Goal: Task Accomplishment & Management: Use online tool/utility

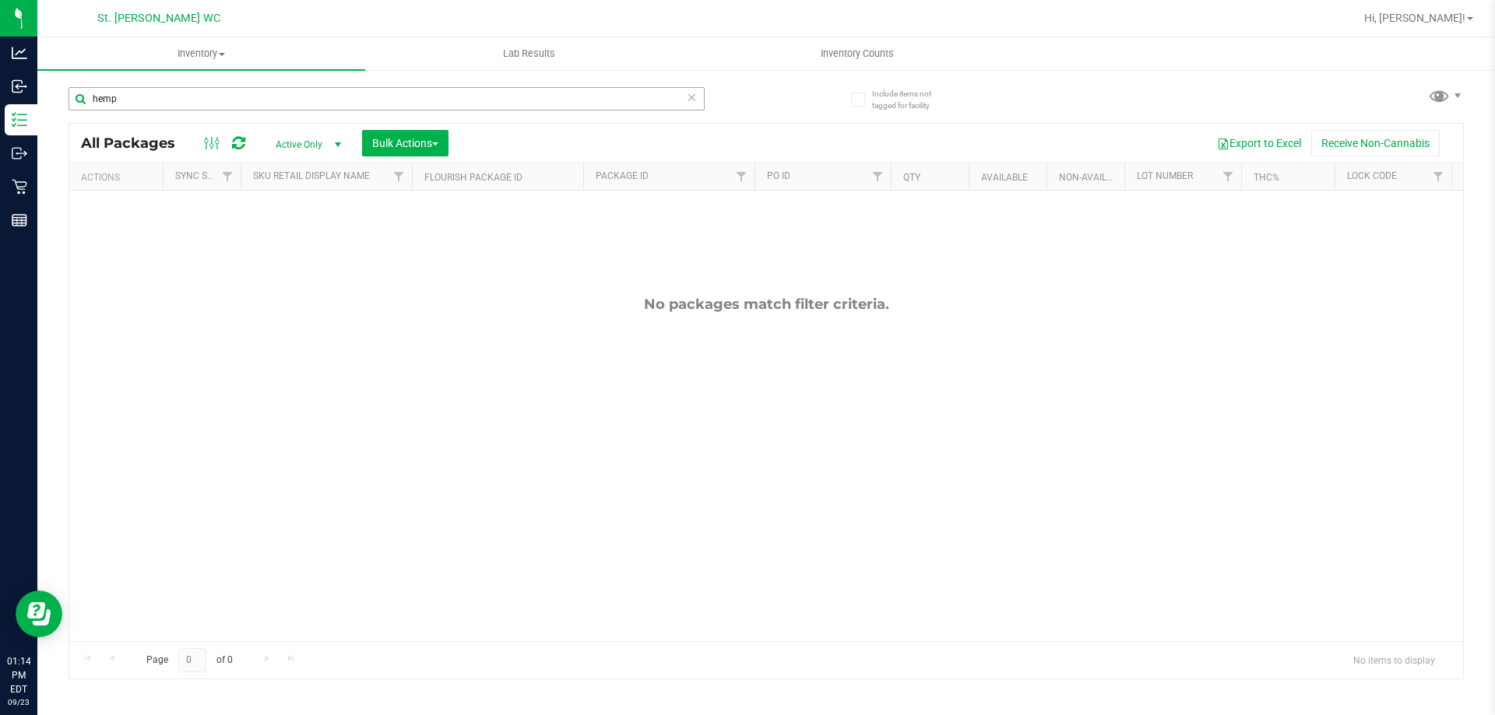
drag, startPoint x: 354, startPoint y: 104, endPoint x: 72, endPoint y: 98, distance: 282.6
click at [72, 98] on input "hemp" at bounding box center [387, 98] width 636 height 23
type input "JUL25PPU01B-0714"
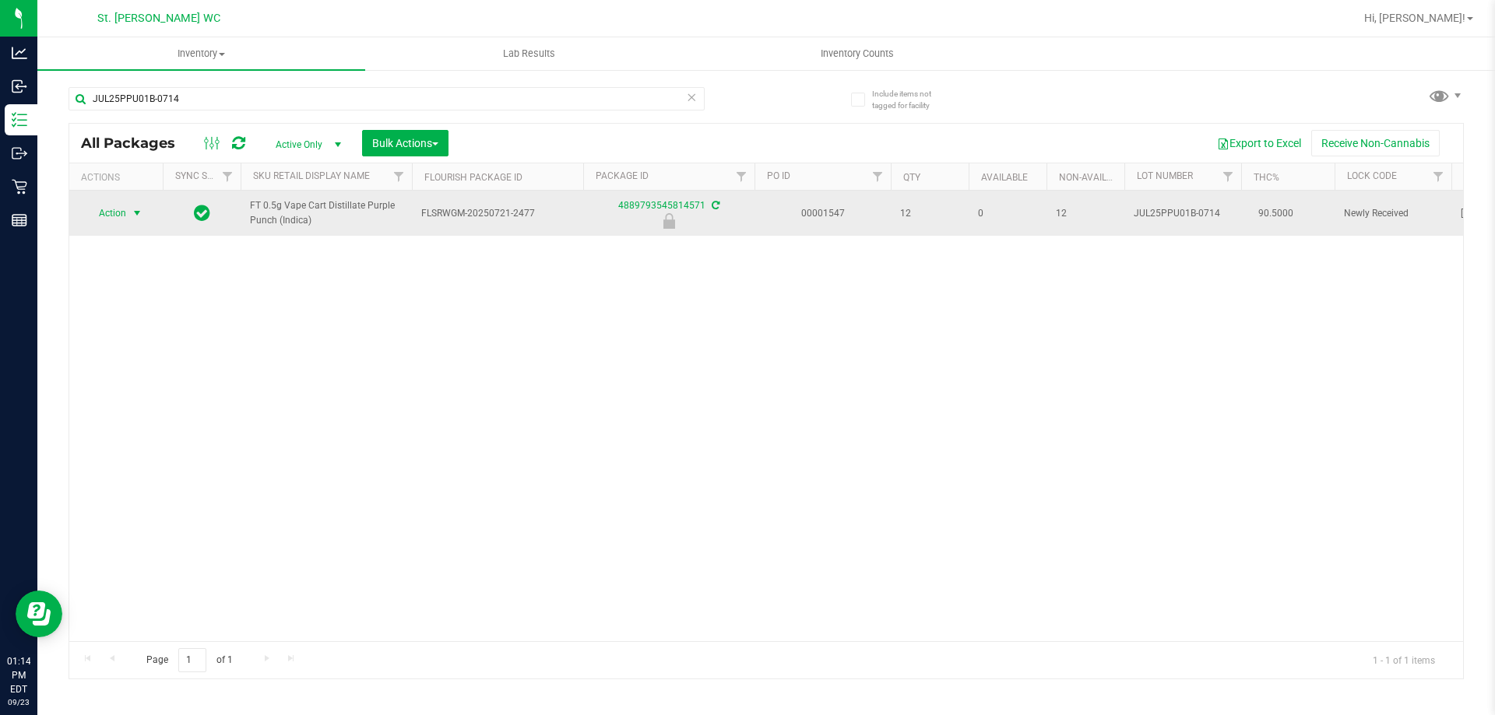
click at [135, 219] on span "select" at bounding box center [137, 213] width 12 height 12
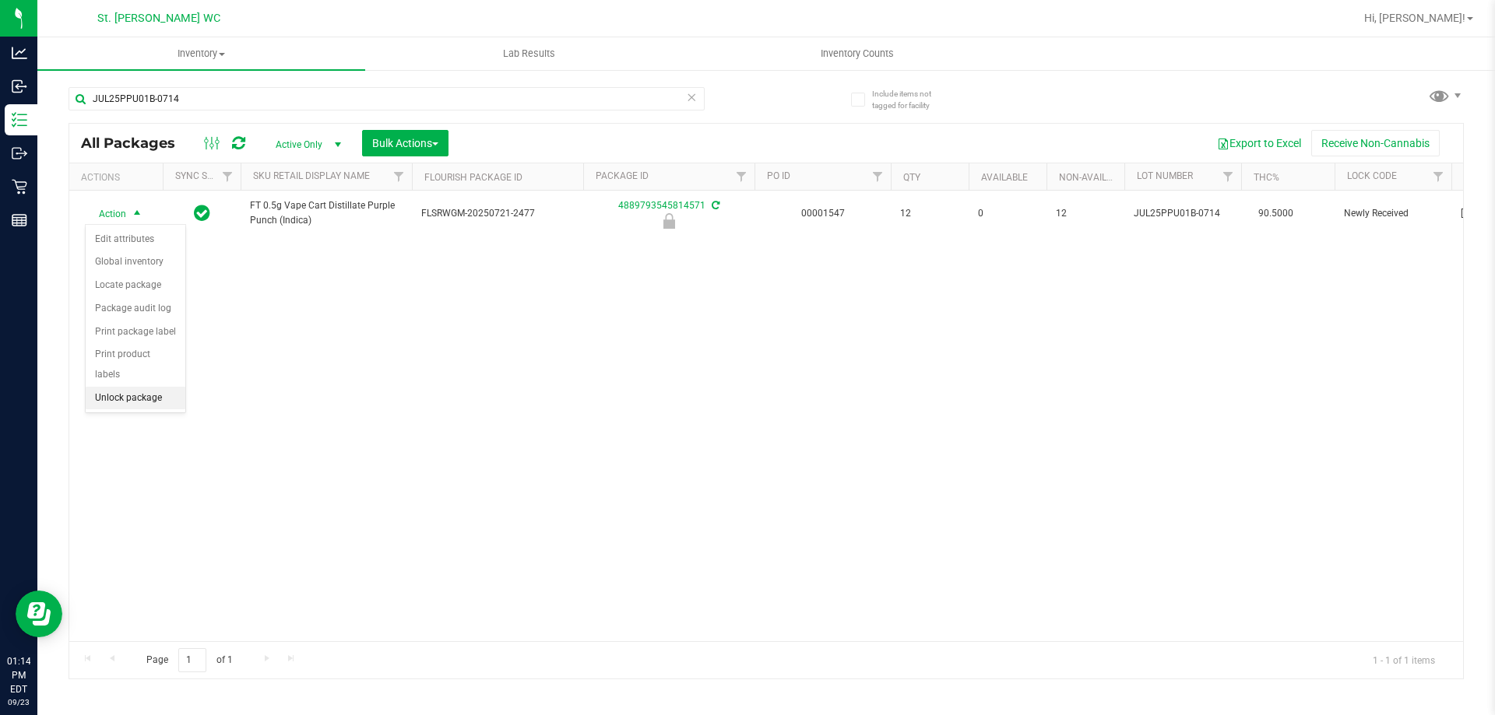
click at [136, 387] on li "Unlock package" at bounding box center [136, 398] width 100 height 23
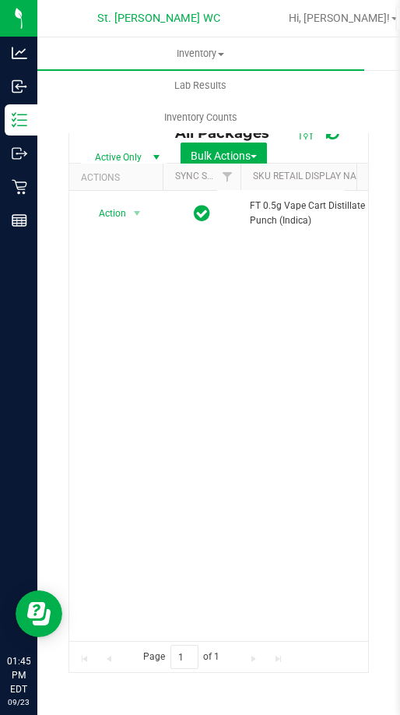
click at [138, 433] on div "Action Action Adjust qty Create package Edit attributes Global inventory Locate…" at bounding box center [218, 416] width 299 height 450
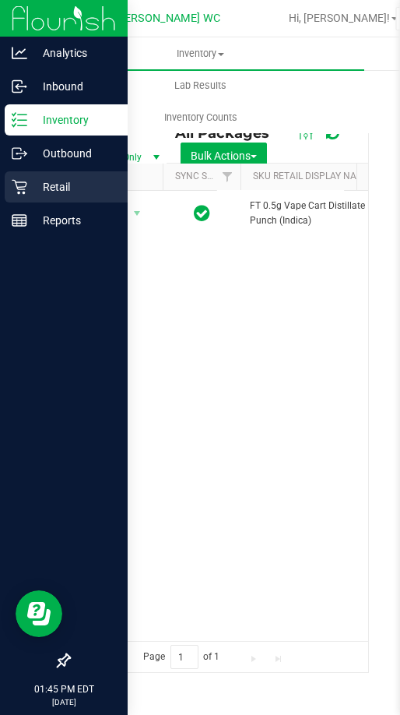
click at [28, 192] on p "Retail" at bounding box center [73, 186] width 93 height 19
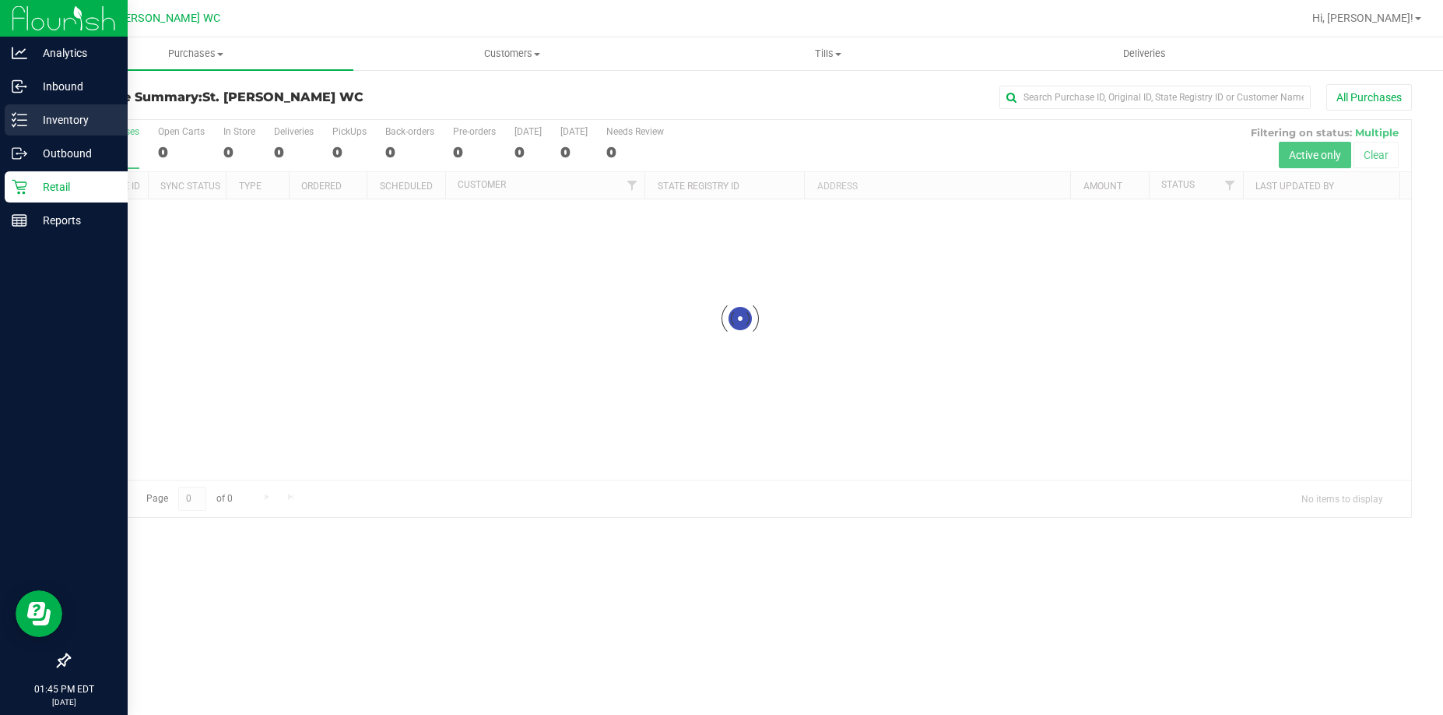
click at [41, 108] on div "Inventory" at bounding box center [66, 119] width 123 height 31
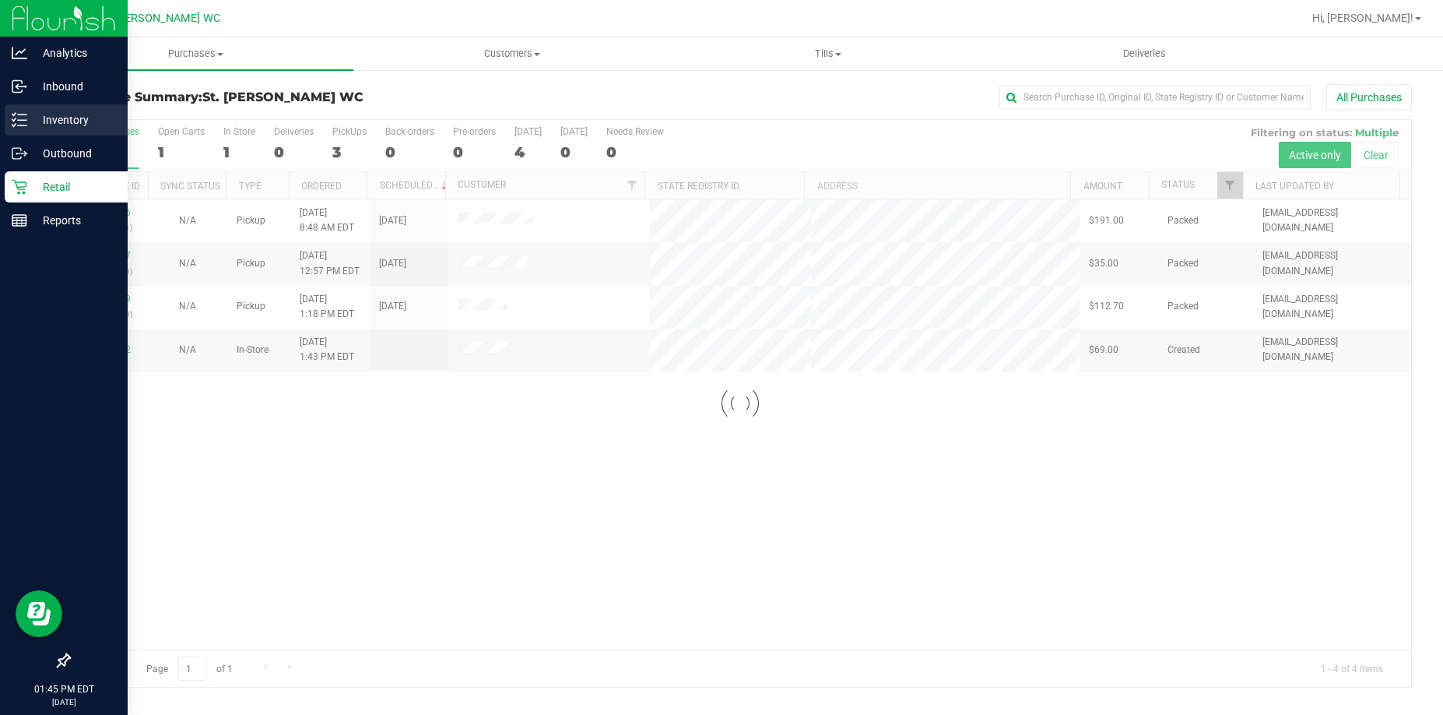
click at [37, 122] on p "Inventory" at bounding box center [73, 120] width 93 height 19
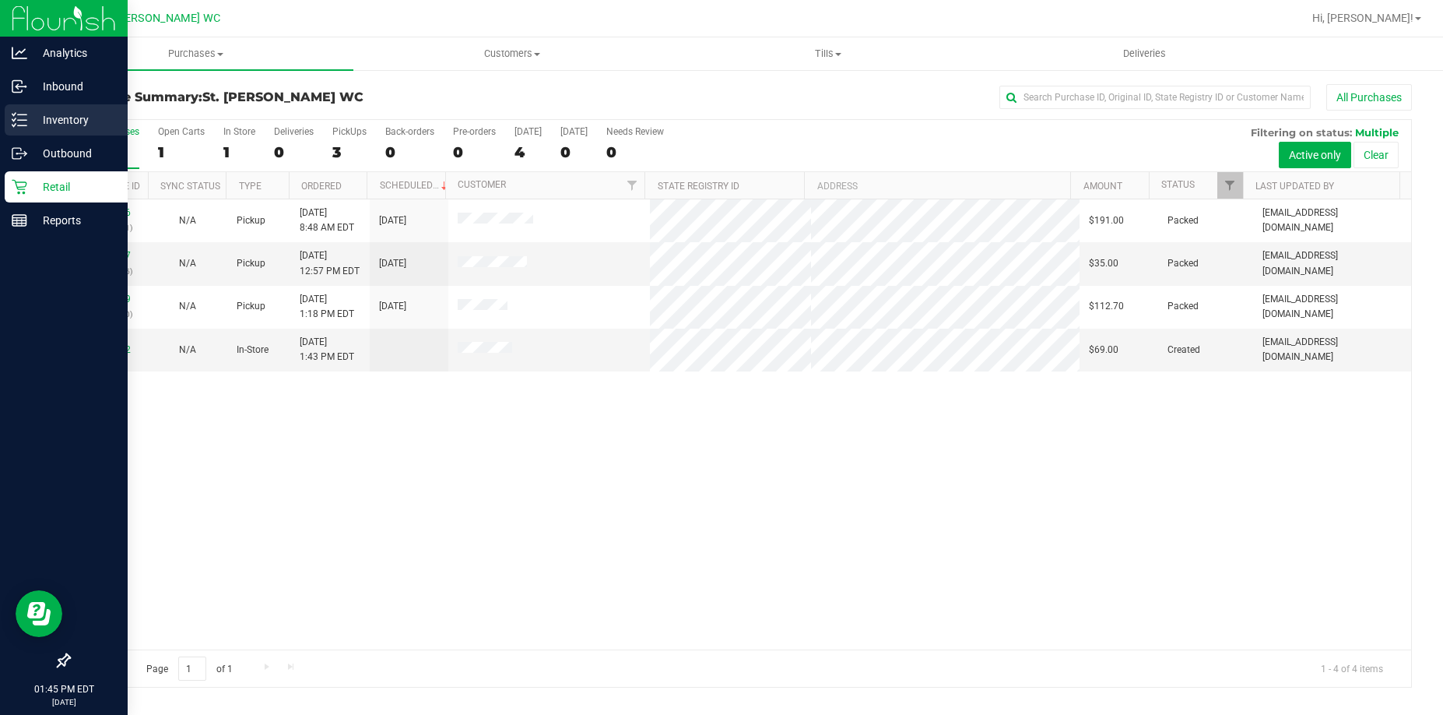
click at [18, 118] on icon at bounding box center [20, 120] width 16 height 16
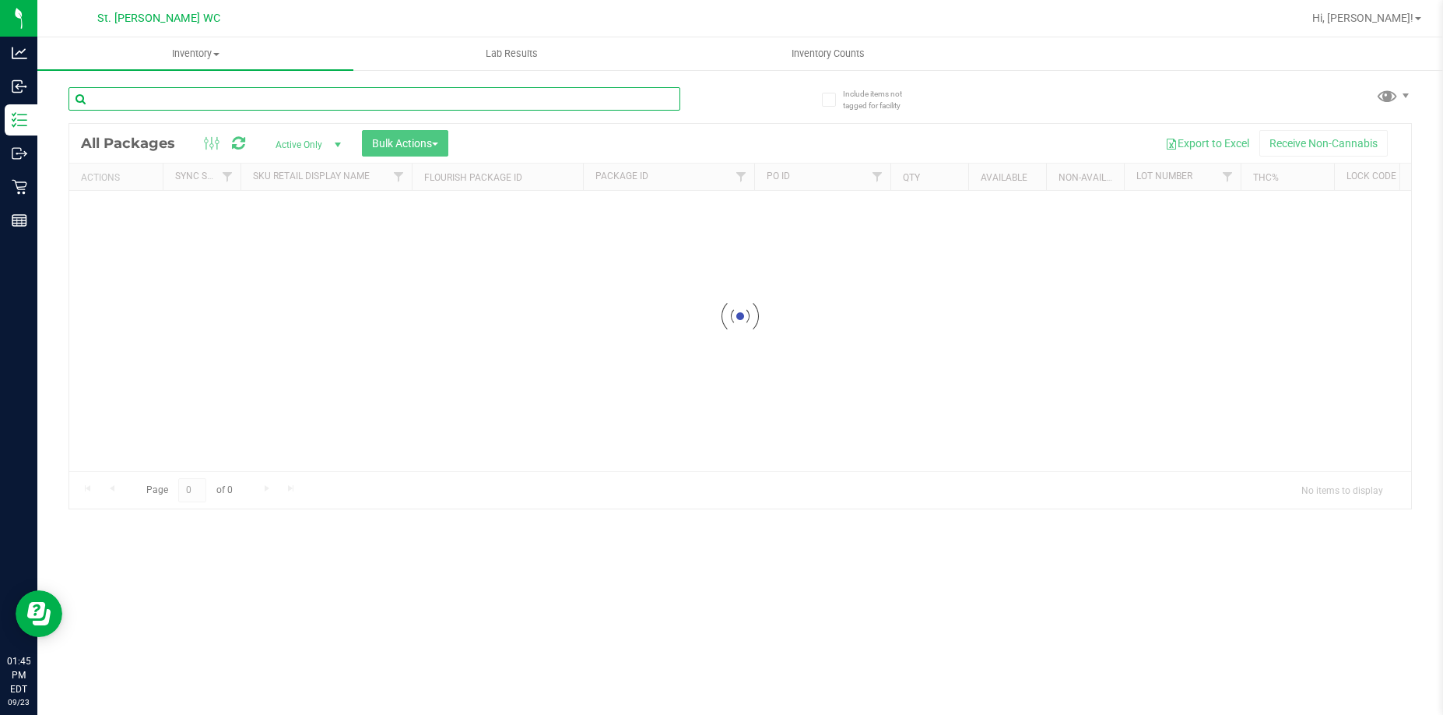
click at [295, 96] on div "Inventory All packages All inventory Waste log Create inventory Lab Results Inv…" at bounding box center [740, 375] width 1406 height 677
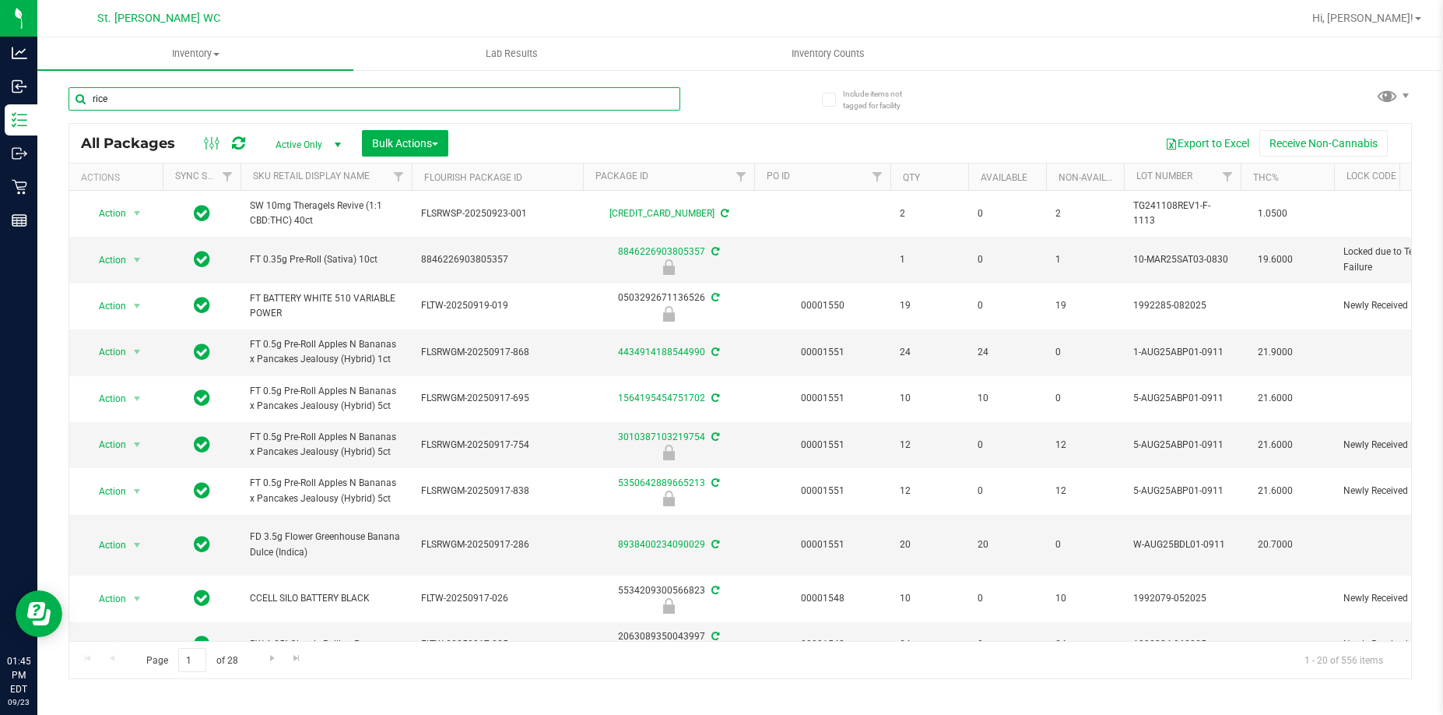
type input "rice"
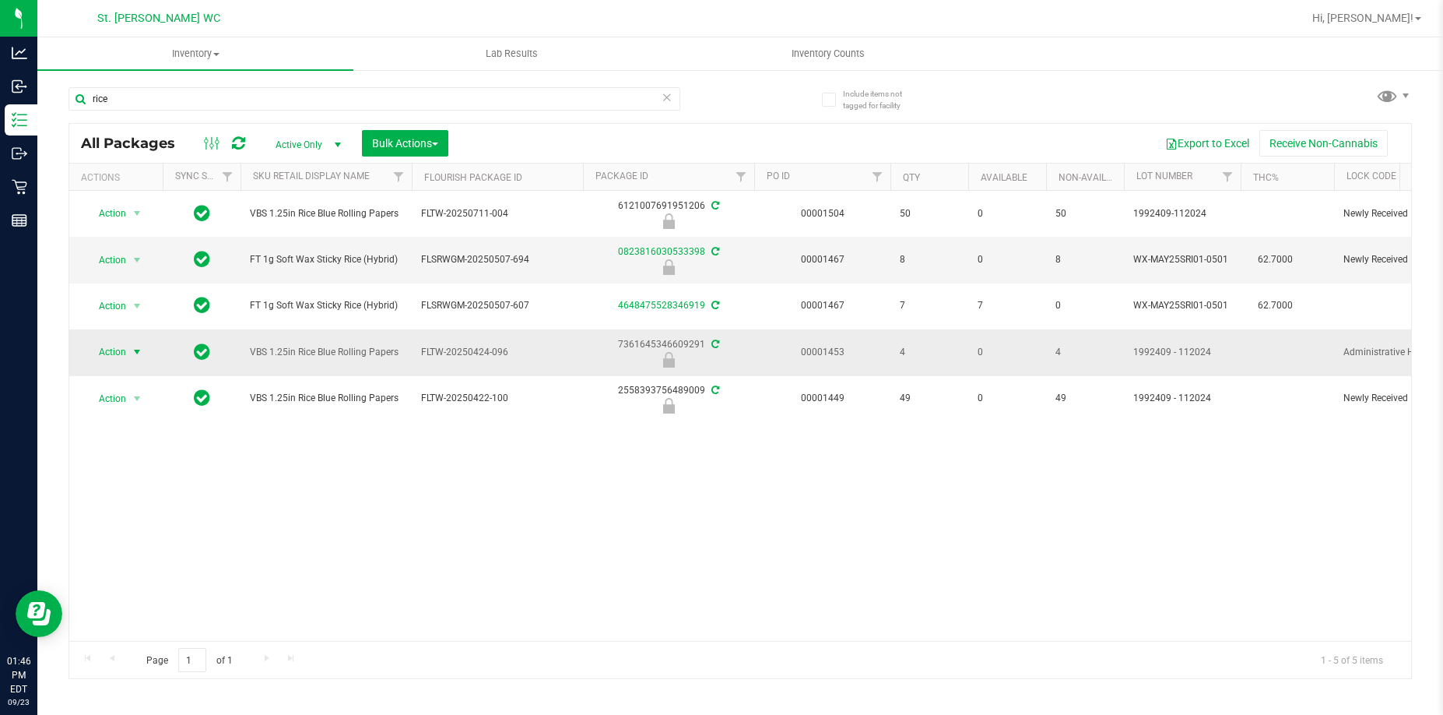
click at [118, 351] on span "Action" at bounding box center [106, 352] width 42 height 22
click at [149, 525] on li "Unlock package" at bounding box center [136, 536] width 100 height 23
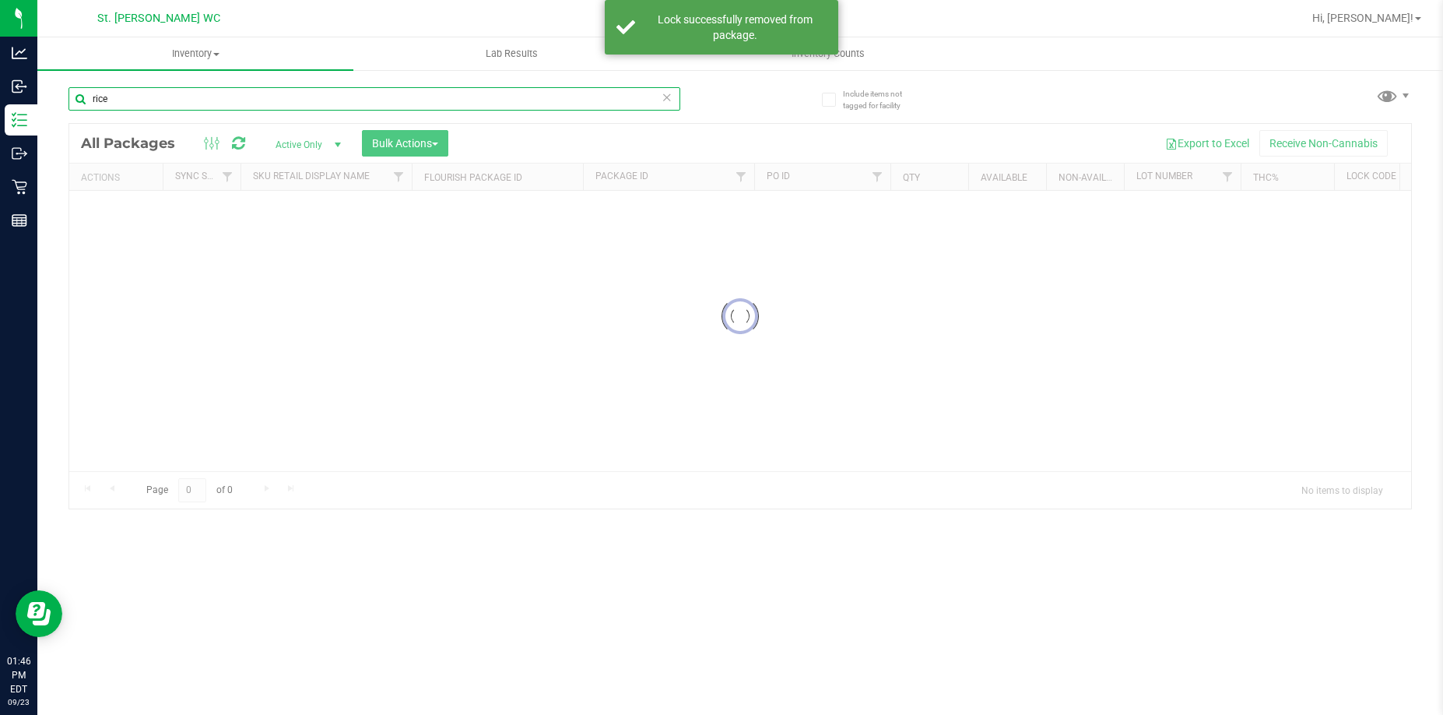
click at [168, 103] on input "rice" at bounding box center [375, 98] width 612 height 23
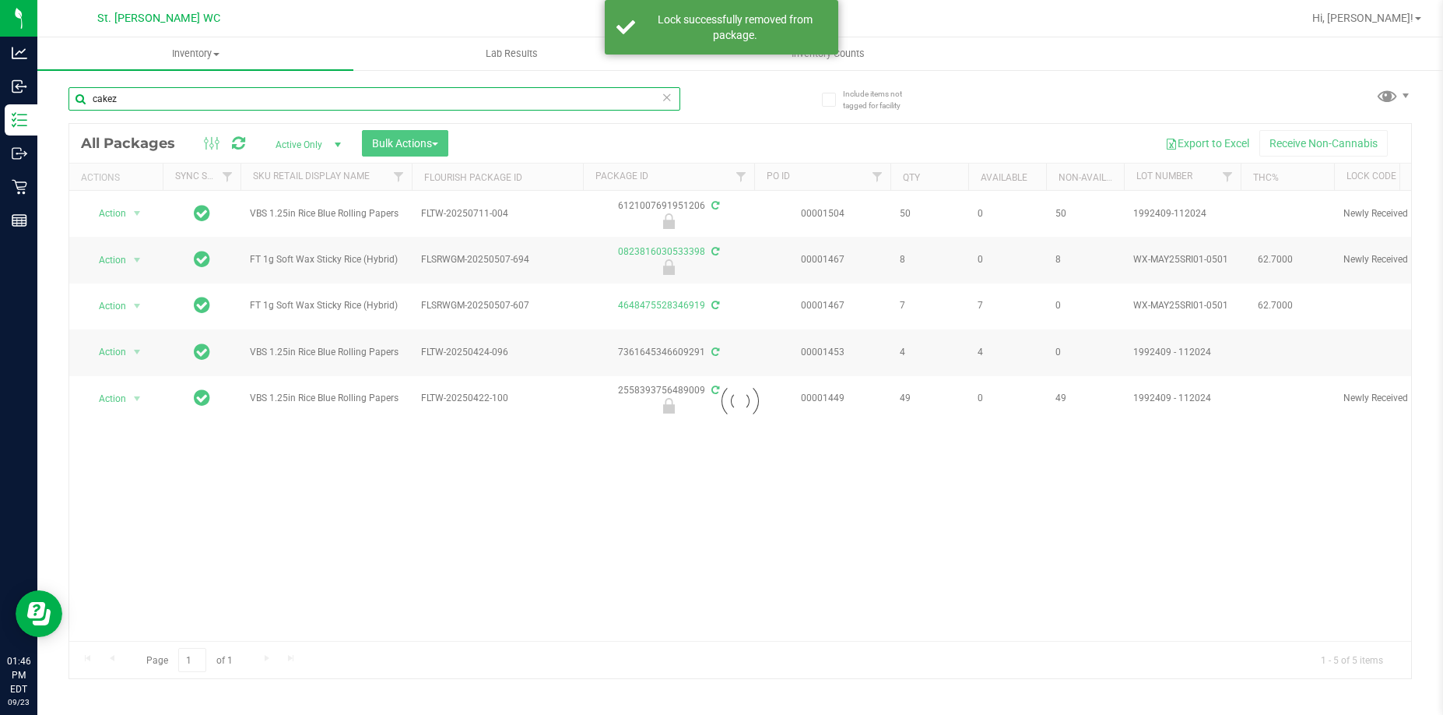
type input "cakez"
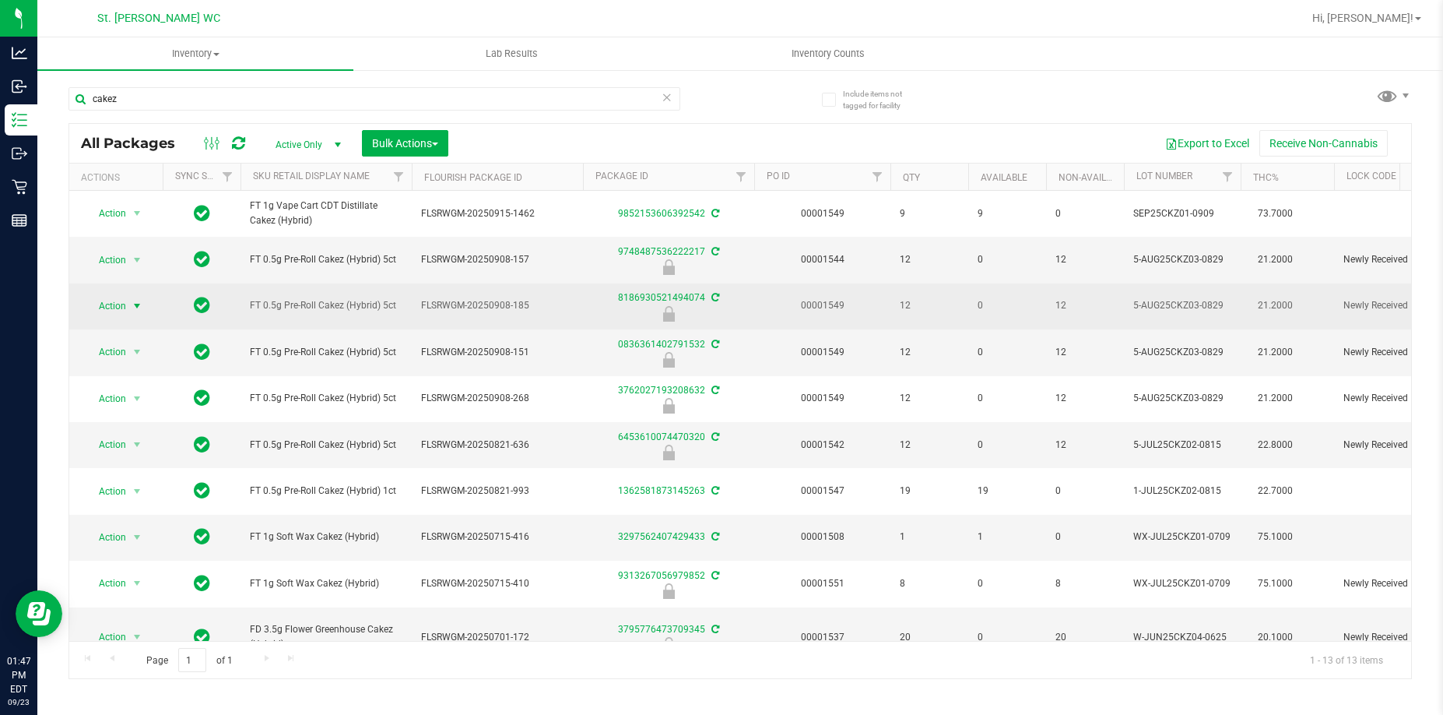
click at [126, 317] on span "Action" at bounding box center [106, 306] width 42 height 22
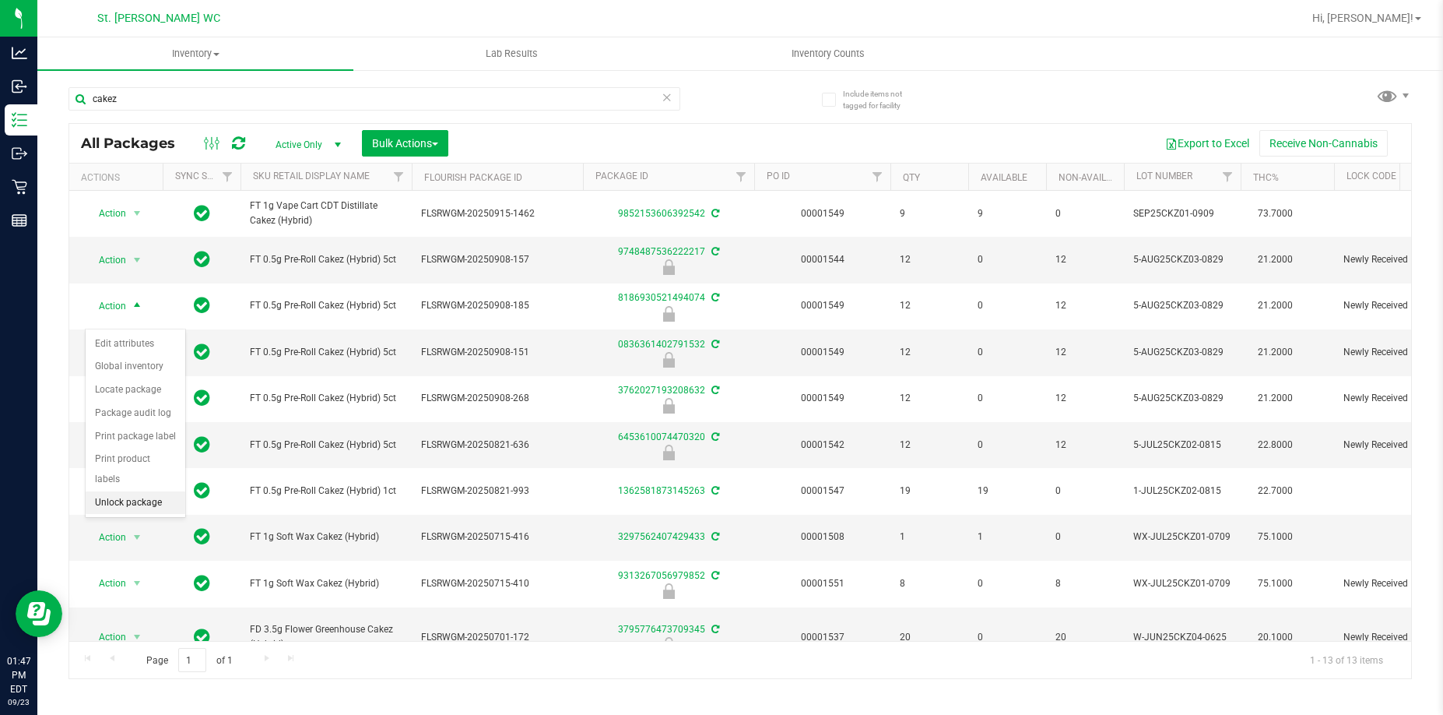
click at [148, 491] on li "Unlock package" at bounding box center [136, 502] width 100 height 23
